Goal: Find specific page/section: Find specific page/section

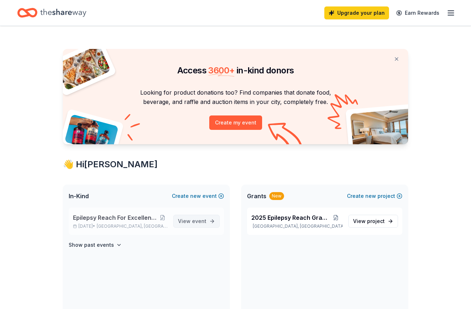
click at [183, 218] on span "View event" at bounding box center [192, 221] width 28 height 9
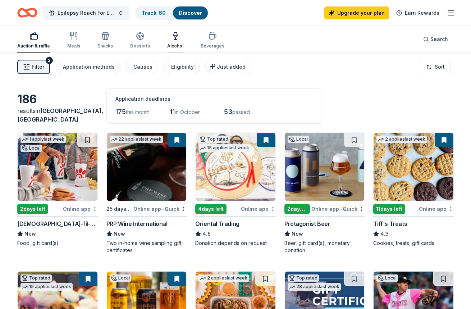
click at [174, 37] on icon "button" at bounding box center [175, 36] width 9 height 9
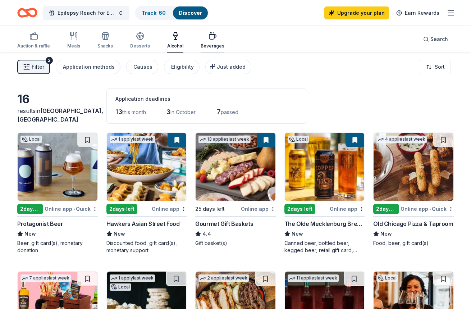
click at [212, 37] on icon "button" at bounding box center [212, 37] width 7 height 5
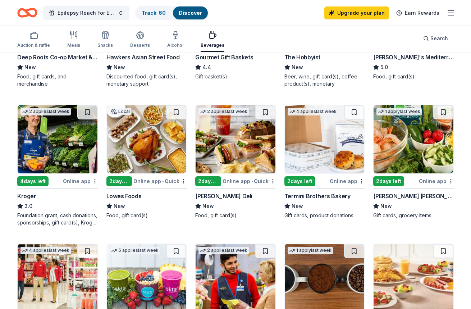
scroll to position [95, 0]
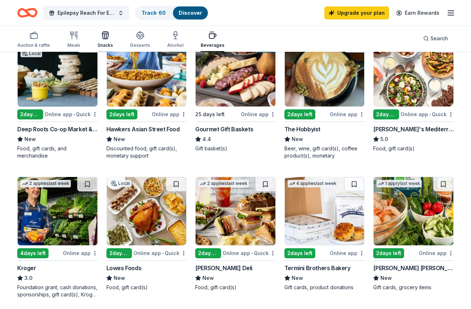
click at [105, 34] on icon "button" at bounding box center [105, 36] width 6 height 5
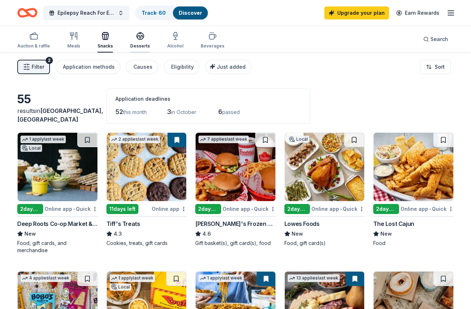
click at [137, 39] on icon "button" at bounding box center [140, 38] width 6 height 3
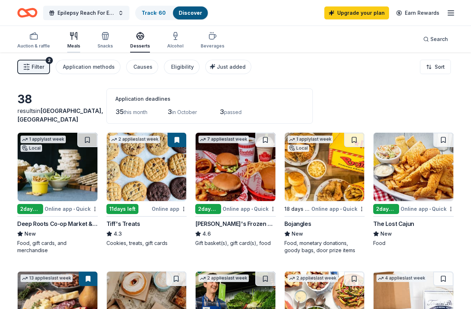
click at [74, 34] on icon "button" at bounding box center [73, 36] width 9 height 9
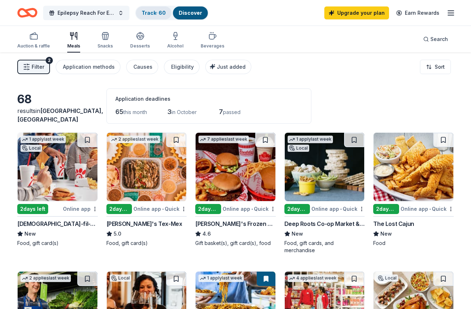
click at [155, 12] on link "Track · 60" at bounding box center [154, 13] width 24 height 6
